Goal: Information Seeking & Learning: Learn about a topic

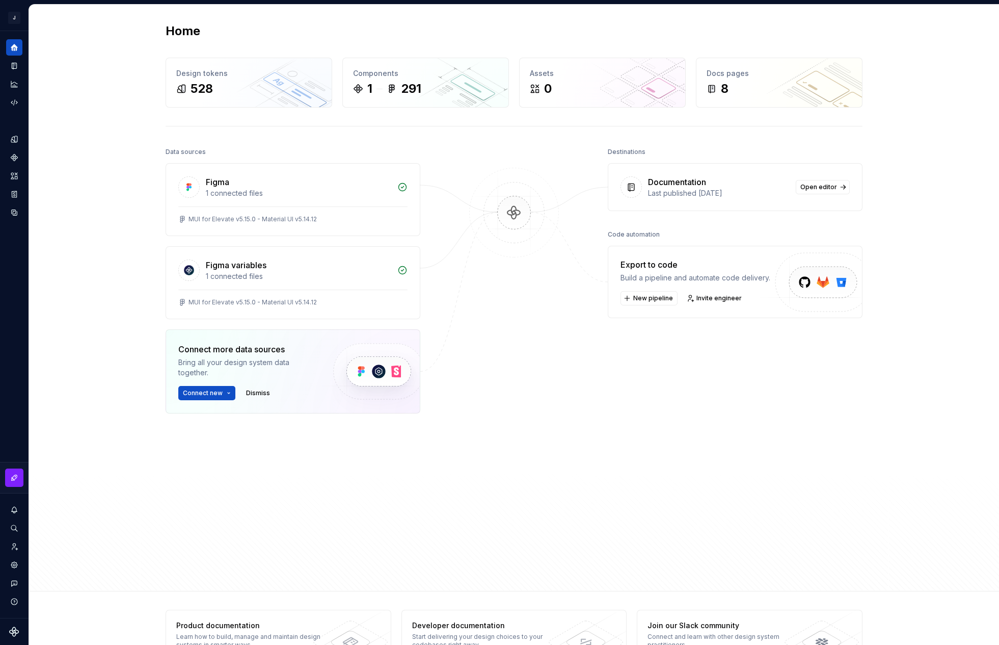
click at [687, 188] on div "Last published [DATE]" at bounding box center [719, 193] width 142 height 10
click at [807, 185] on span "Open editor" at bounding box center [818, 187] width 37 height 8
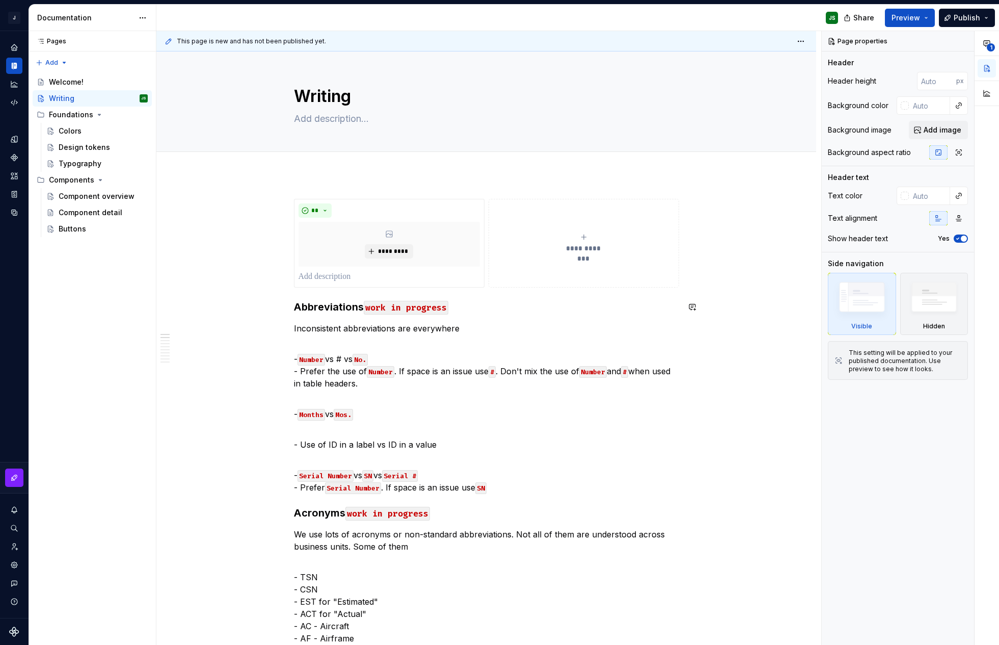
click at [396, 311] on code "work in progress" at bounding box center [406, 308] width 85 height 14
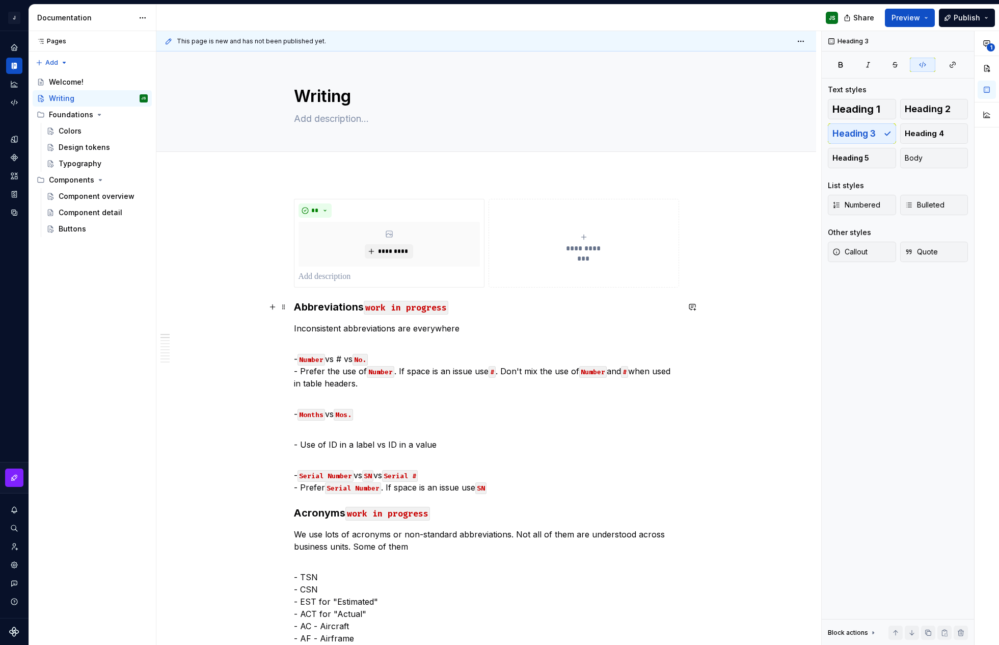
click at [374, 307] on code "work in progress" at bounding box center [406, 308] width 85 height 14
click at [368, 305] on code "work in progress" at bounding box center [406, 308] width 85 height 14
click at [363, 303] on h3 "Abbreviations work in progress" at bounding box center [486, 307] width 385 height 14
drag, startPoint x: 526, startPoint y: 305, endPoint x: 518, endPoint y: 308, distance: 8.7
click at [526, 305] on h3 "Abbreviations work in progress" at bounding box center [486, 307] width 385 height 14
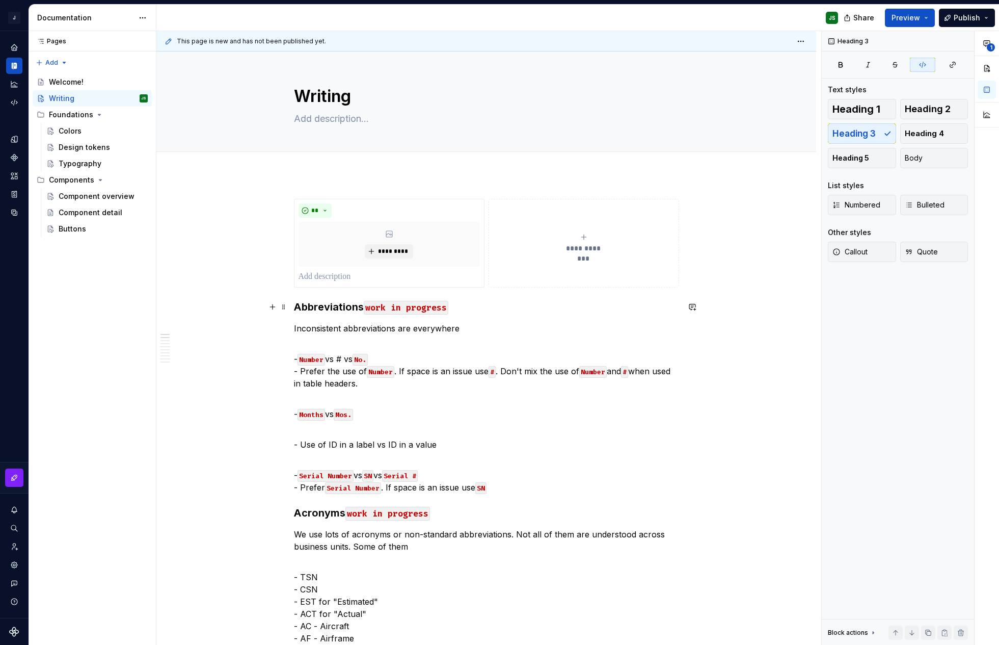
click at [425, 306] on code "work in progress" at bounding box center [406, 308] width 85 height 14
click at [95, 132] on div "Colors" at bounding box center [103, 131] width 89 height 14
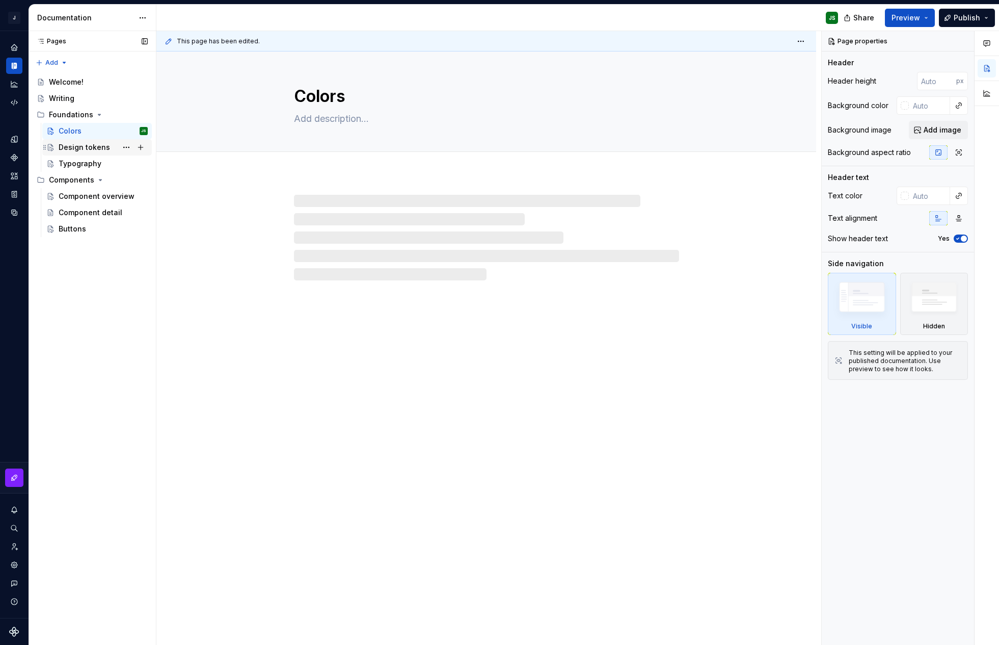
click at [77, 146] on div "Design tokens" at bounding box center [84, 147] width 51 height 10
click at [80, 158] on div "Typography" at bounding box center [80, 163] width 43 height 10
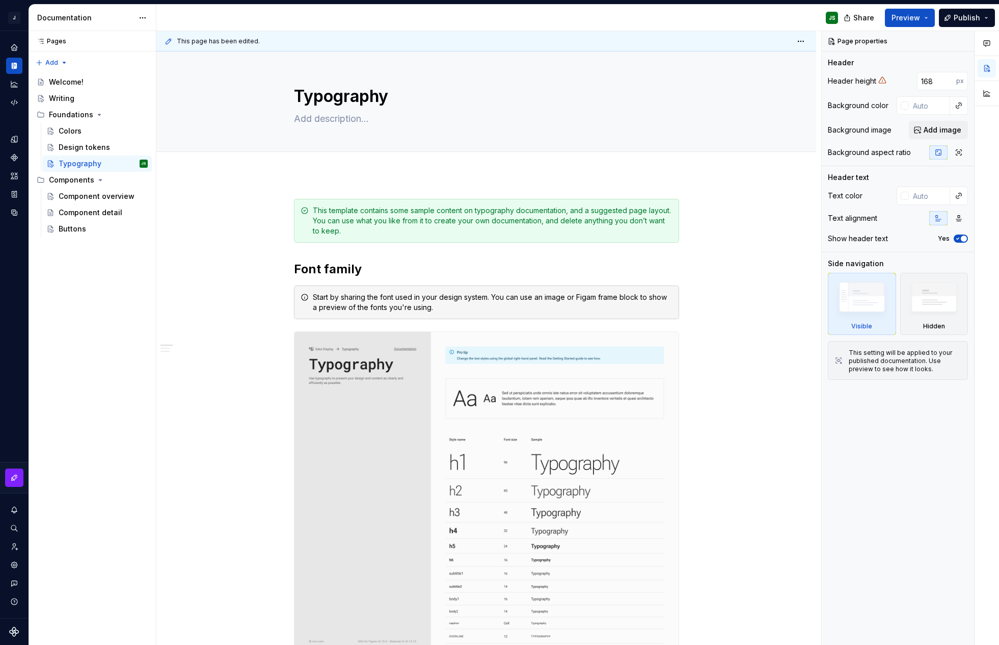
type textarea "*"
